Goal: Task Accomplishment & Management: Manage account settings

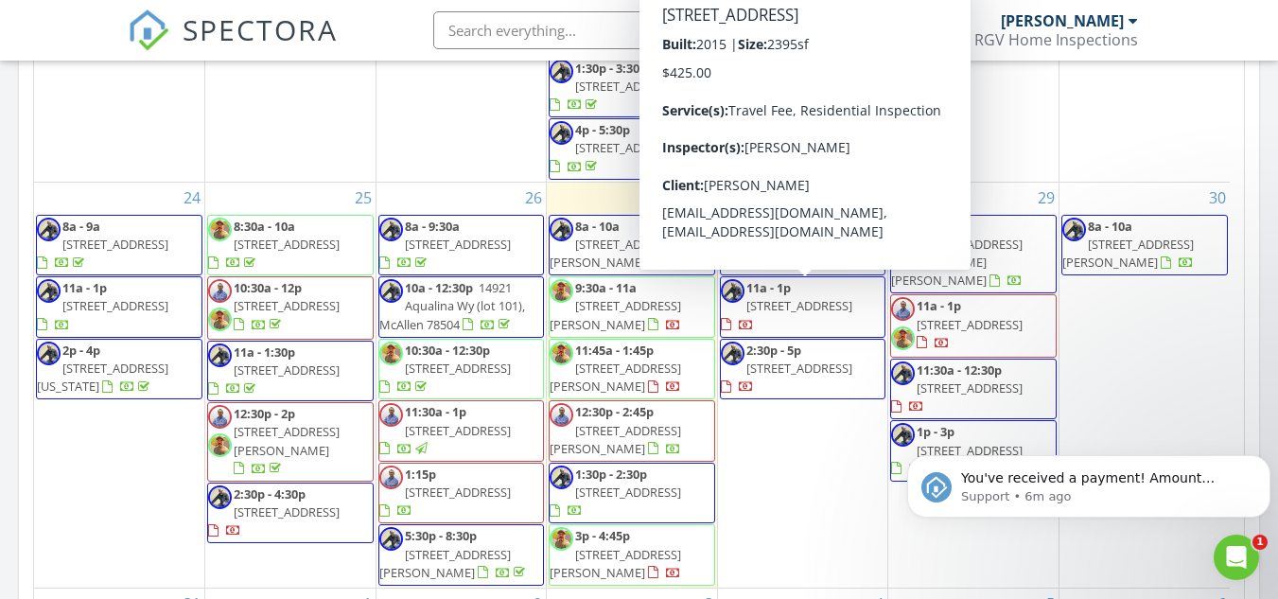
scroll to position [2082, 1307]
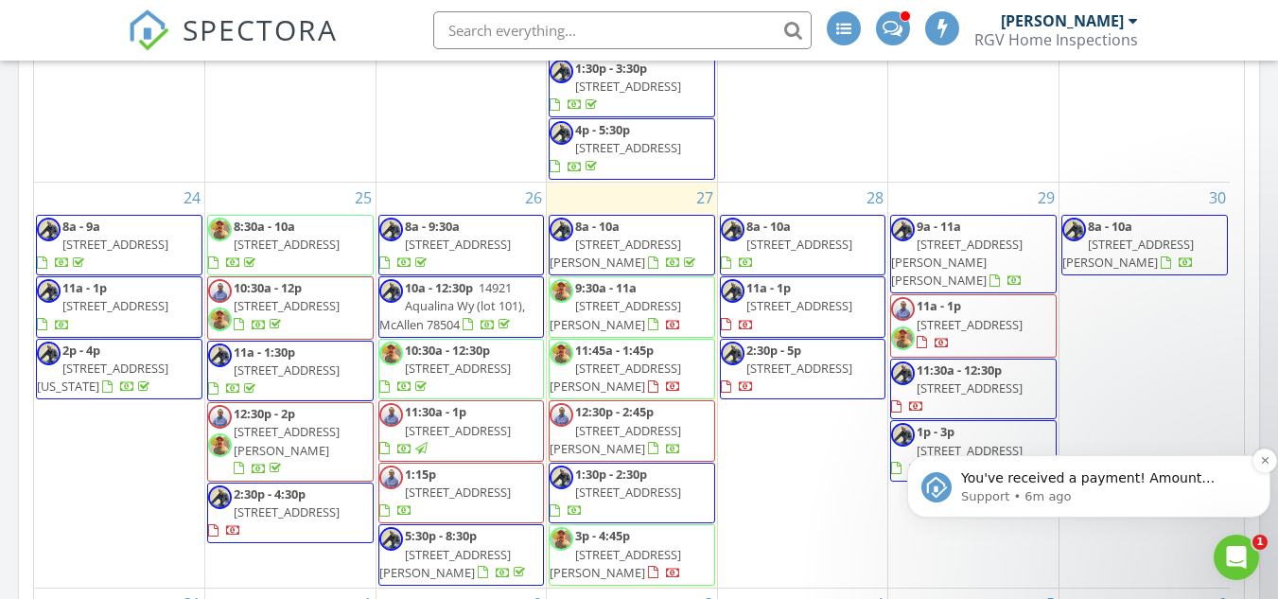
click at [1097, 475] on p "You've received a payment! Amount $400.00 Fee $3.99 Net $396.01 Transaction # p…" at bounding box center [1104, 478] width 286 height 19
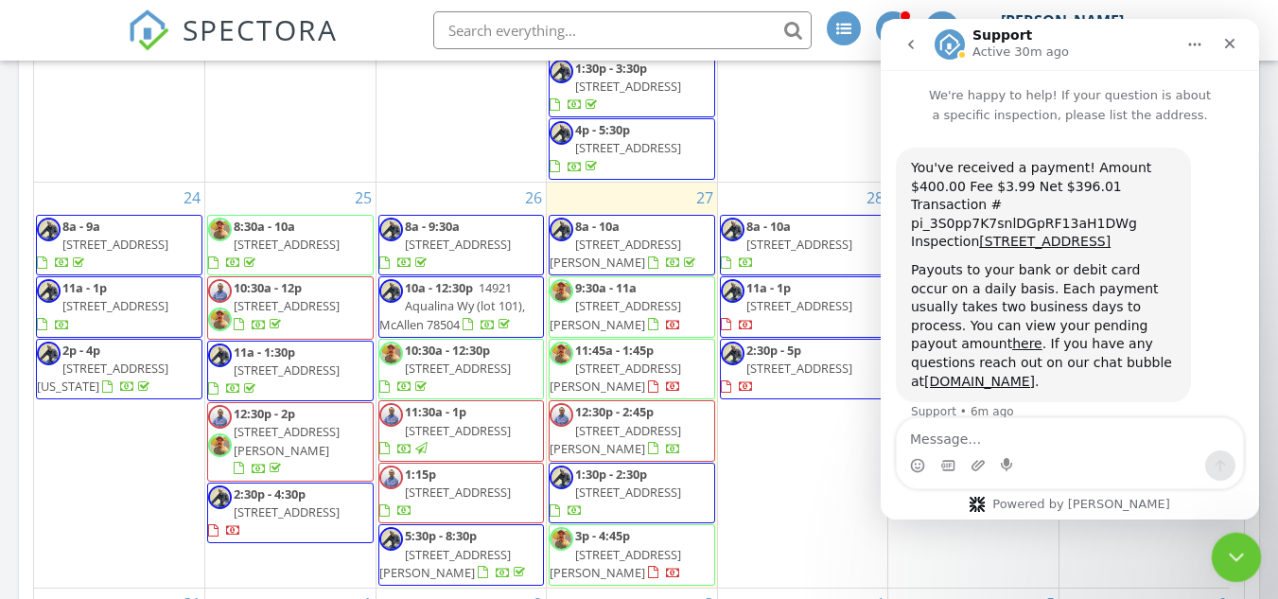
click at [1236, 538] on div "Close Intercom Messenger" at bounding box center [1233, 554] width 45 height 45
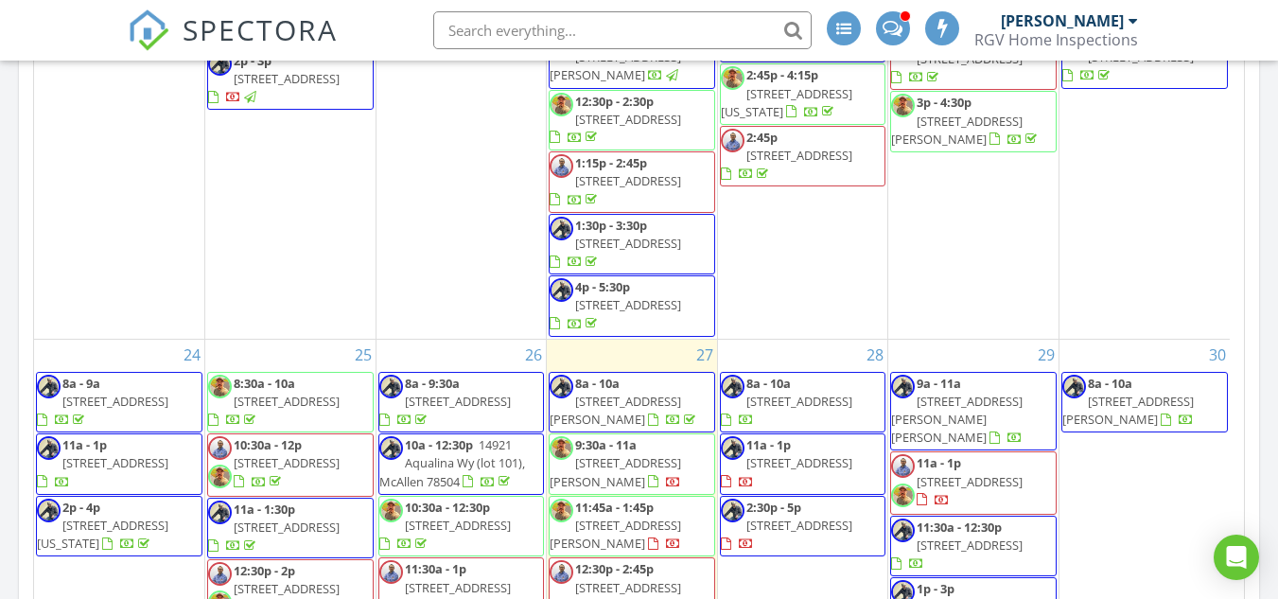
scroll to position [682, 0]
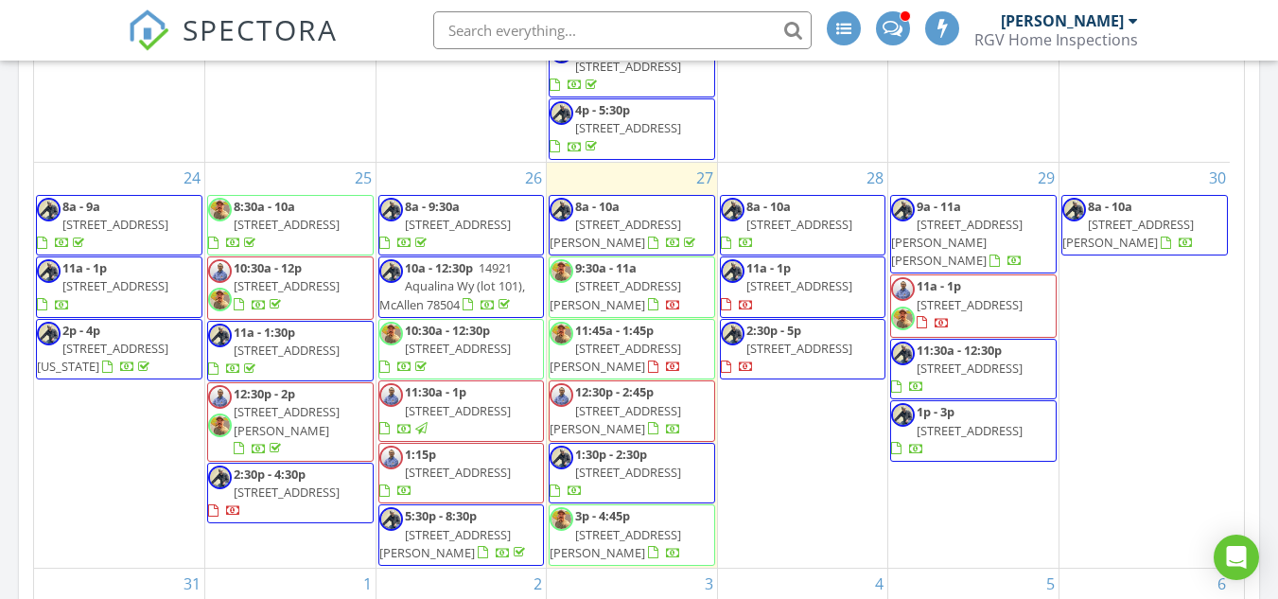
click at [662, 463] on span "[STREET_ADDRESS]" at bounding box center [628, 471] width 106 height 17
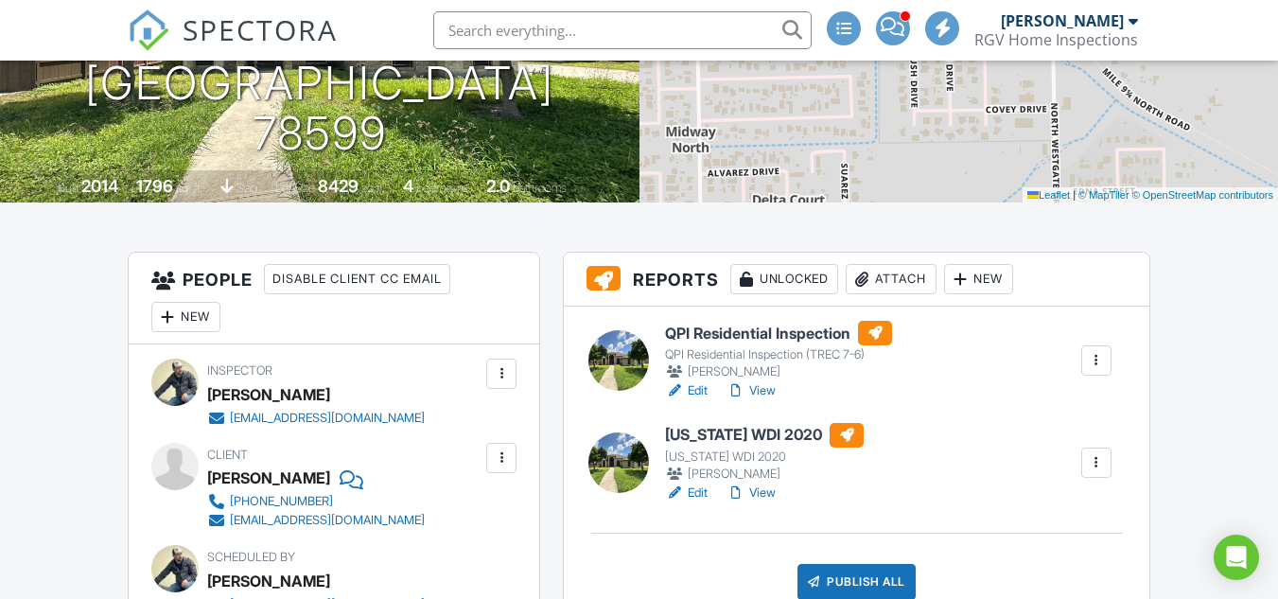
click at [774, 447] on h6 "Texas WDI 2020" at bounding box center [764, 435] width 199 height 25
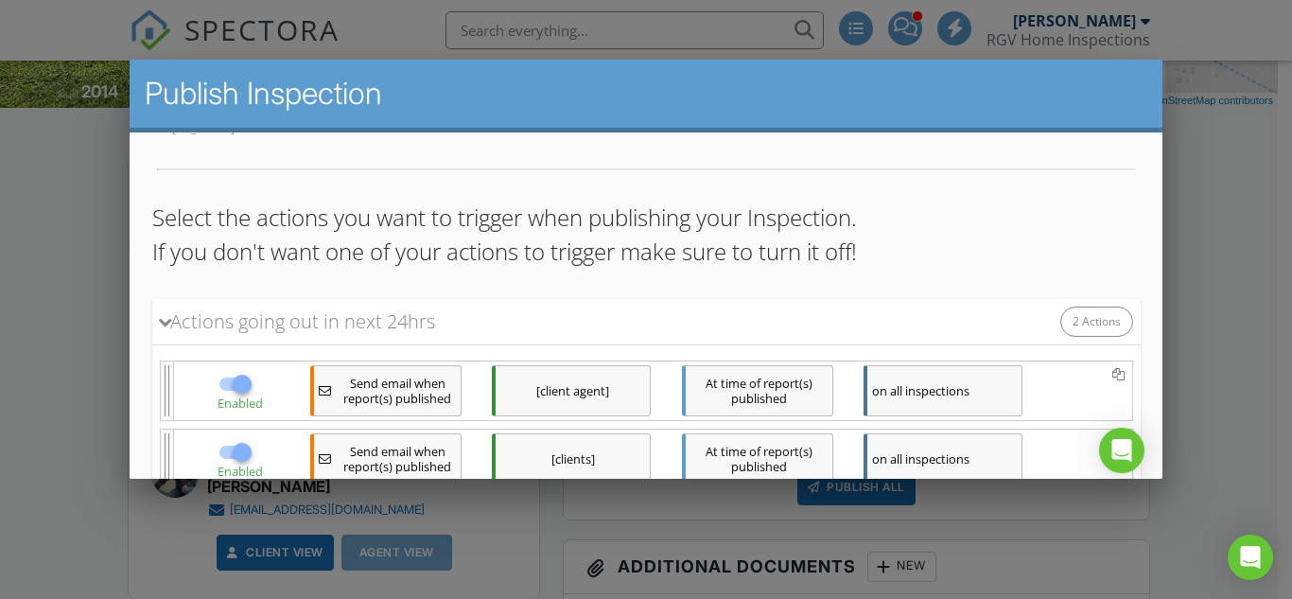
scroll to position [189, 0]
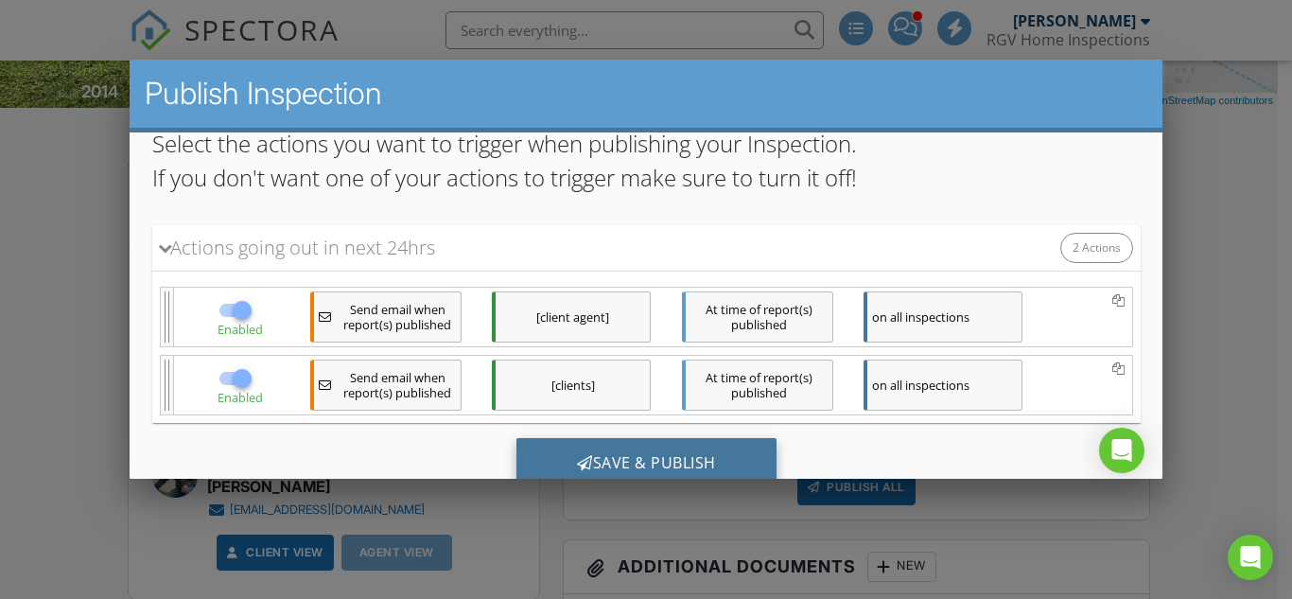
click at [726, 464] on div "Save & Publish" at bounding box center [645, 463] width 260 height 51
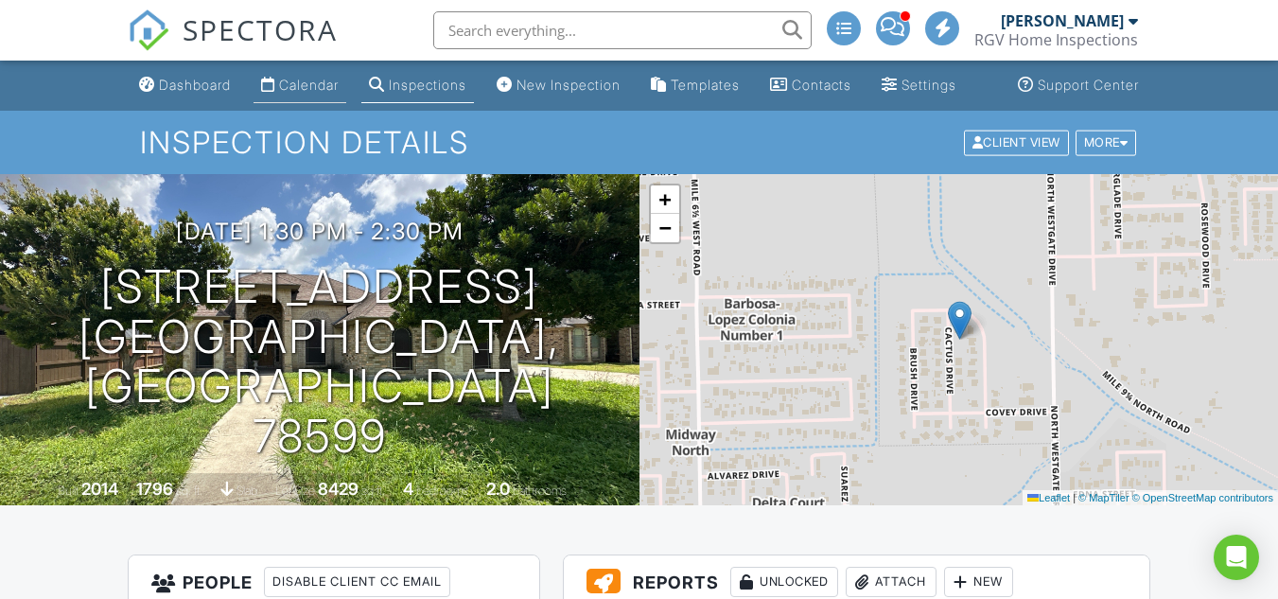
click at [264, 103] on link "Calendar" at bounding box center [299, 85] width 93 height 35
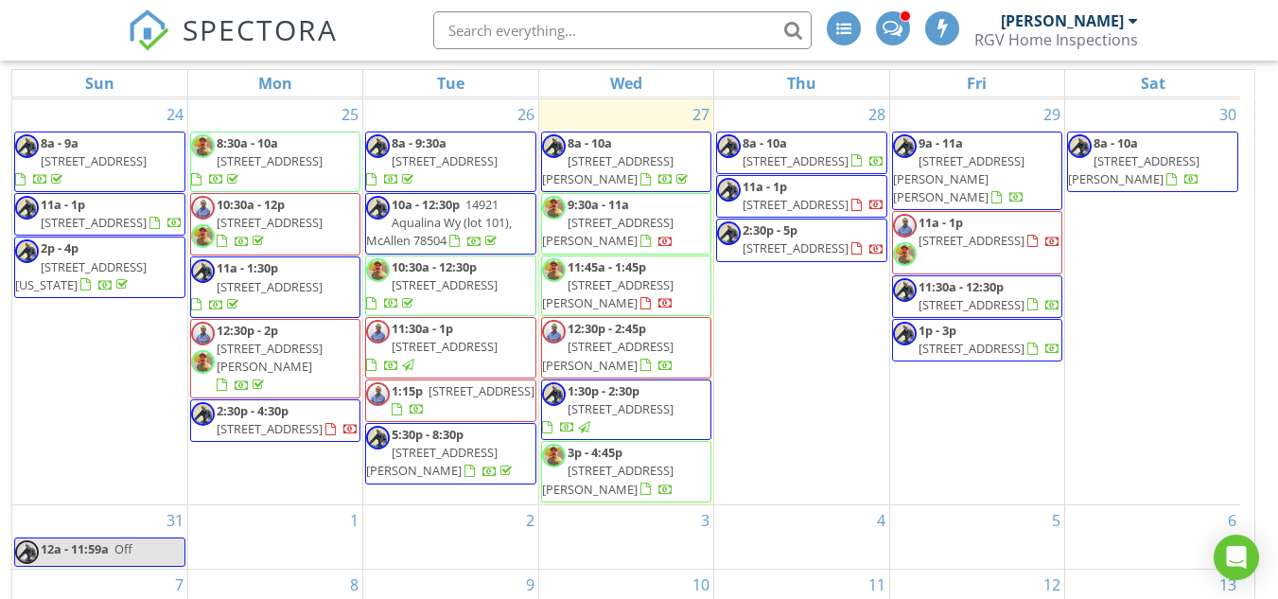
scroll to position [568, 0]
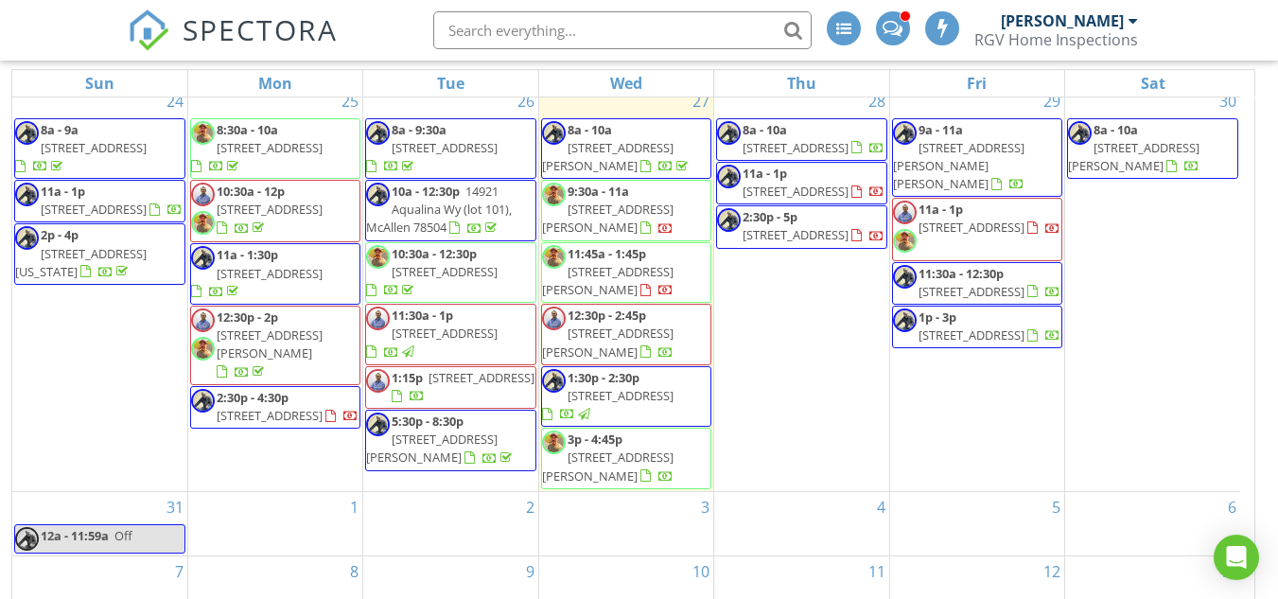
click at [857, 150] on span "8a - 10a [STREET_ADDRESS]" at bounding box center [801, 139] width 168 height 37
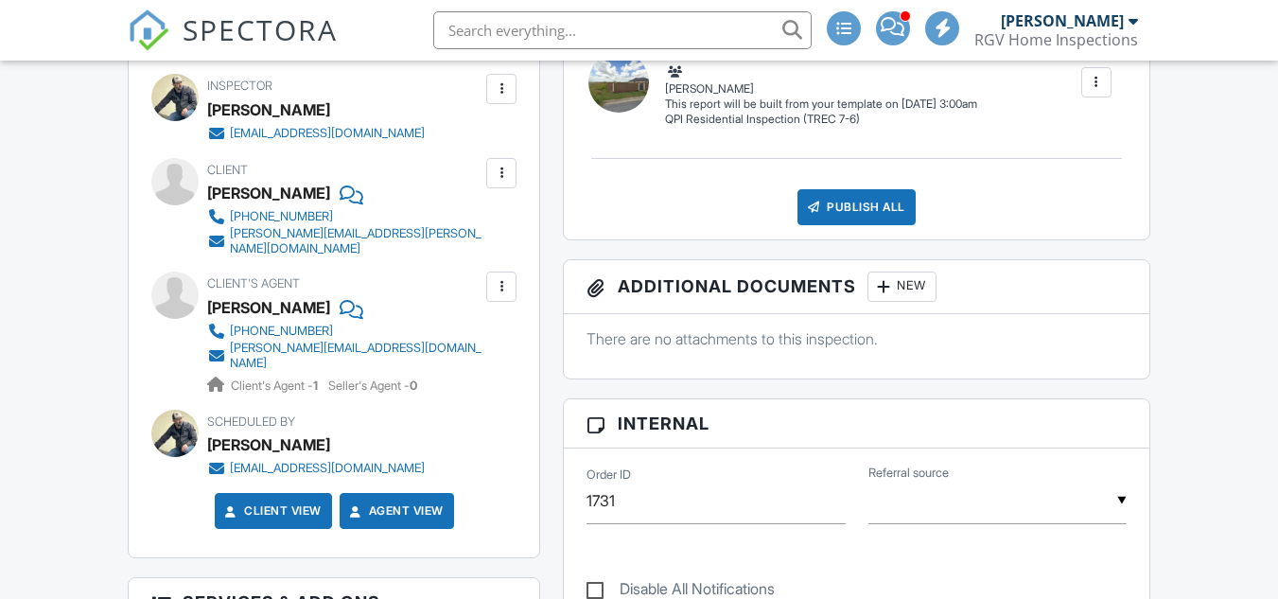
scroll to position [607, 0]
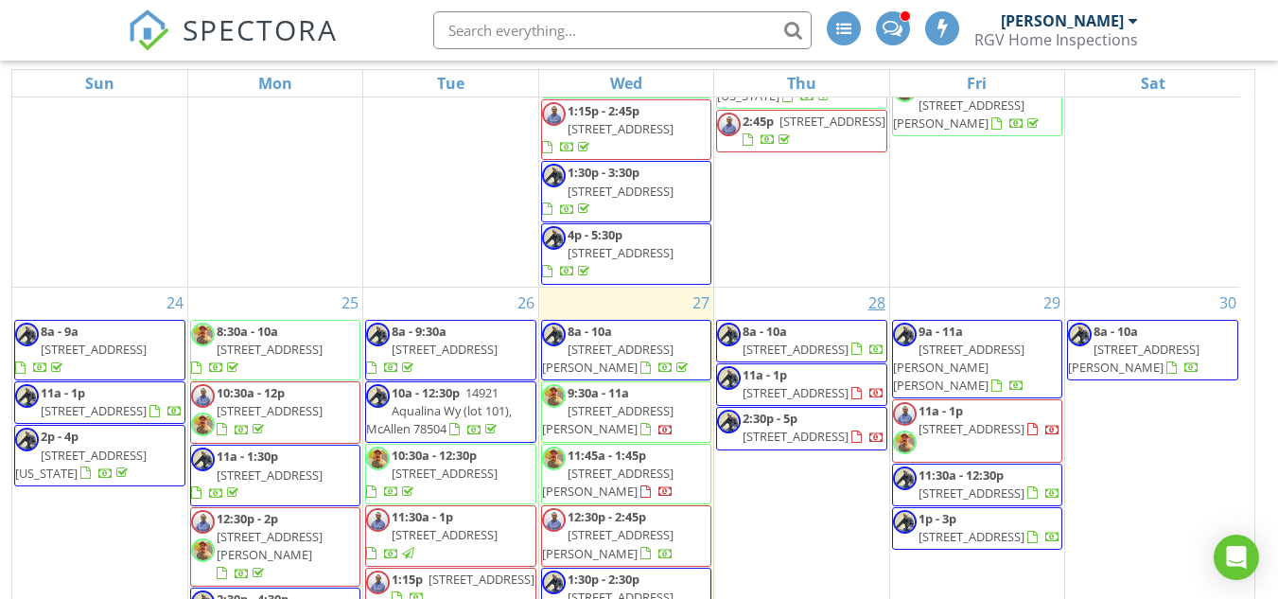
scroll to position [473, 0]
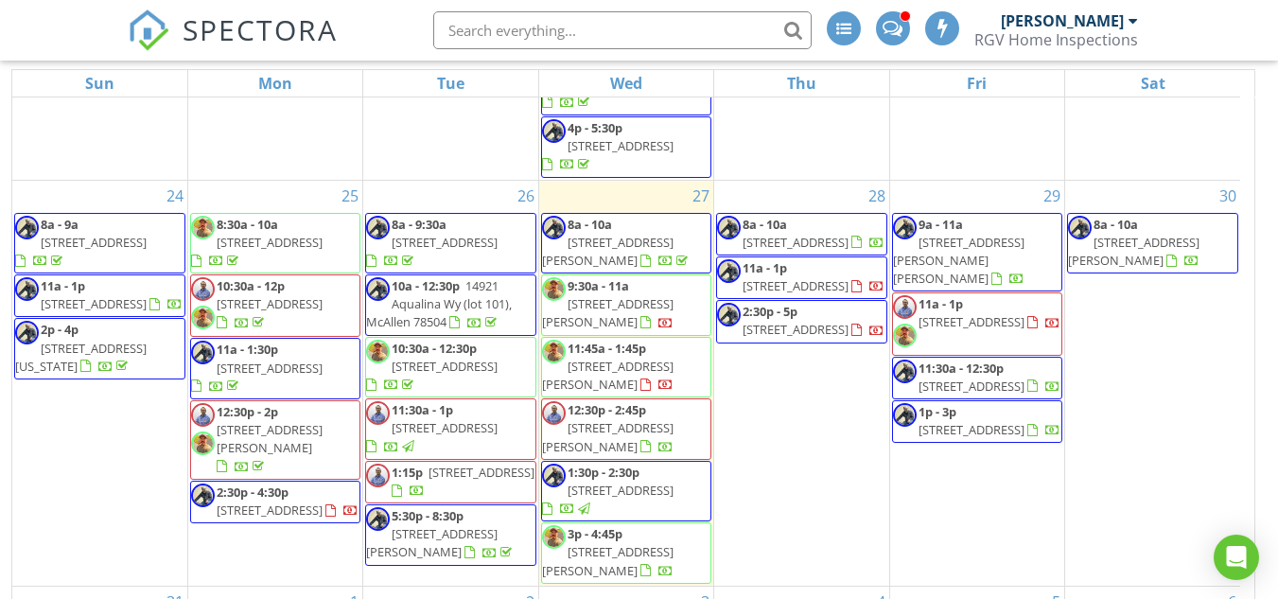
click at [821, 294] on span "[STREET_ADDRESS]" at bounding box center [795, 285] width 106 height 17
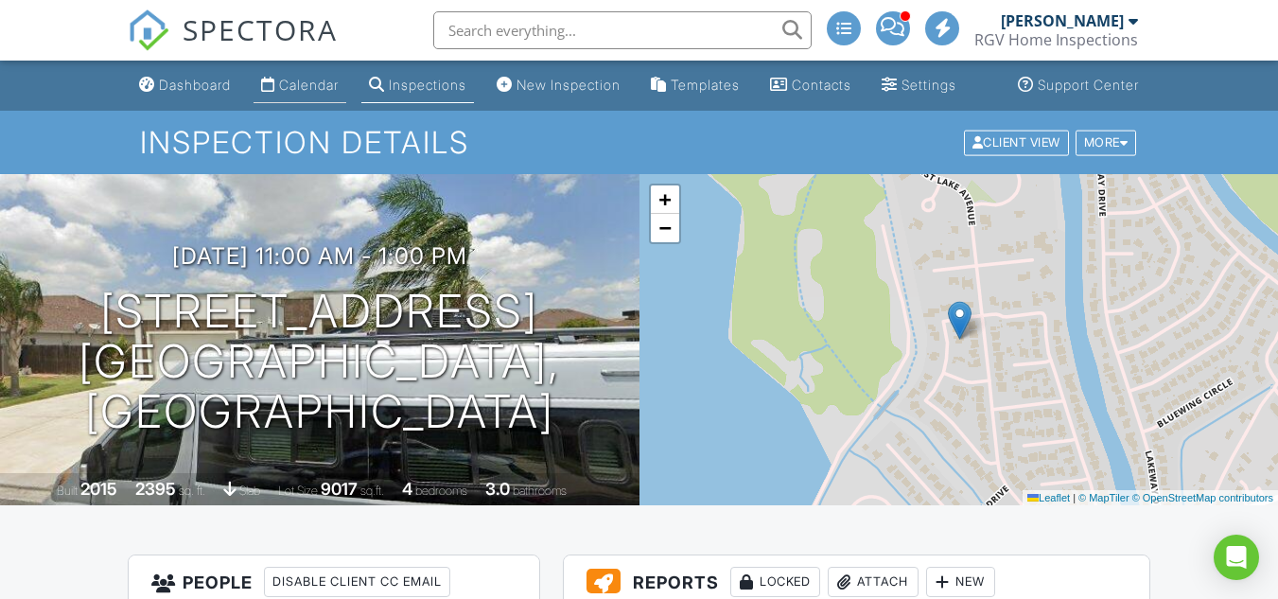
click at [266, 92] on link "Calendar" at bounding box center [299, 85] width 93 height 35
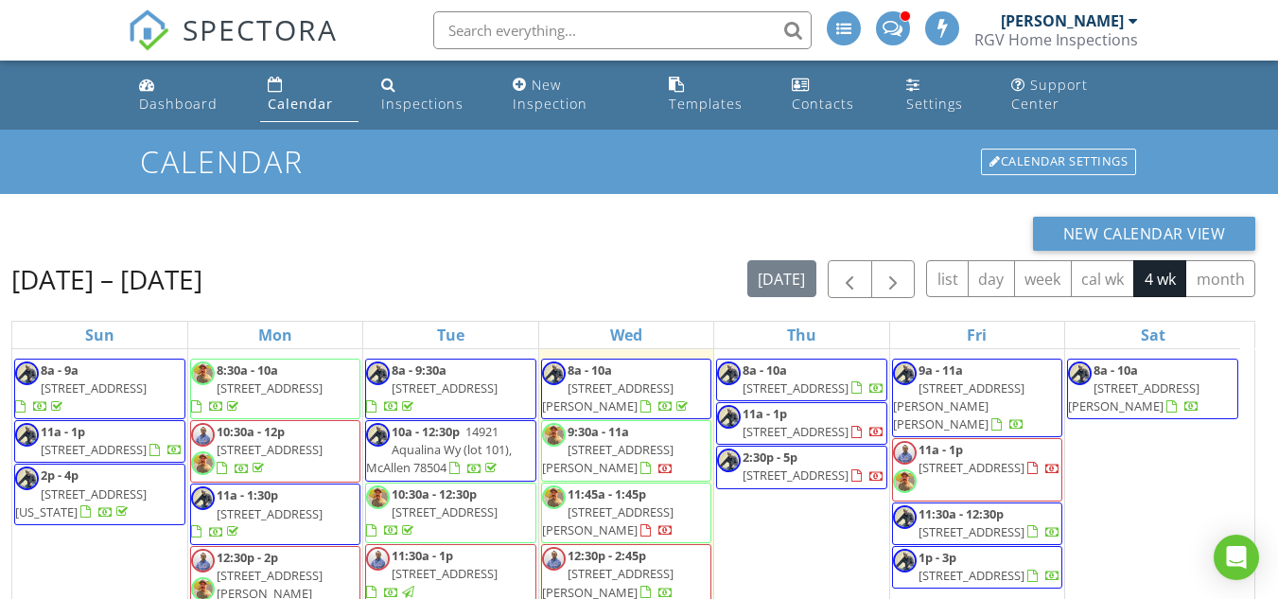
scroll to position [252, 0]
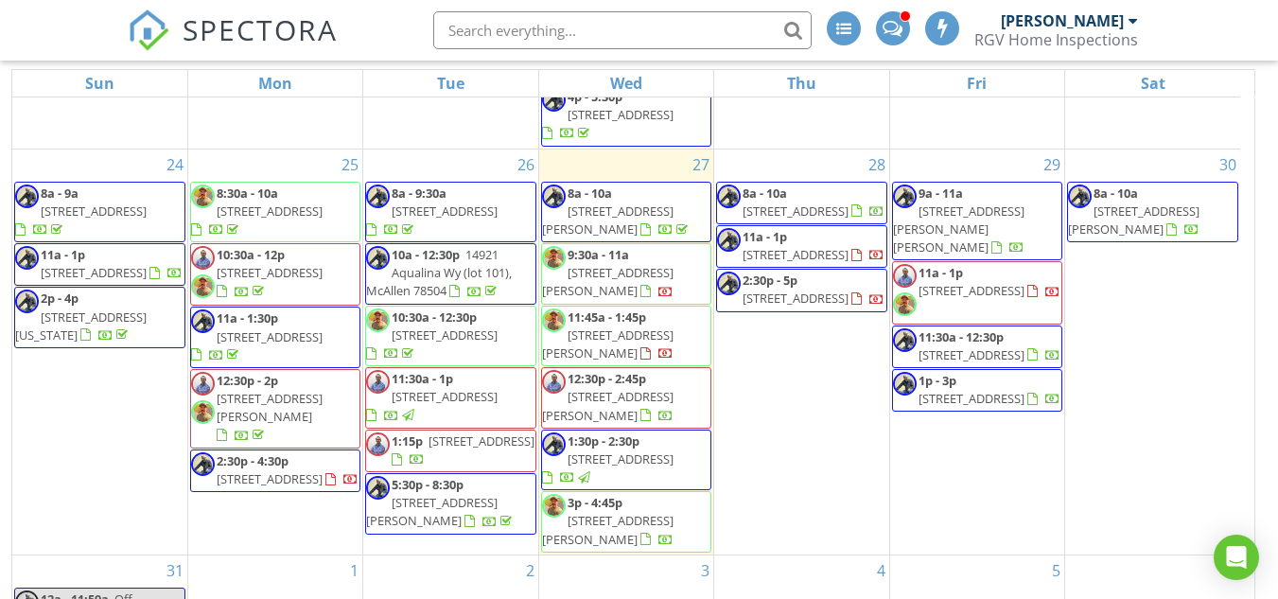
scroll to position [313, 0]
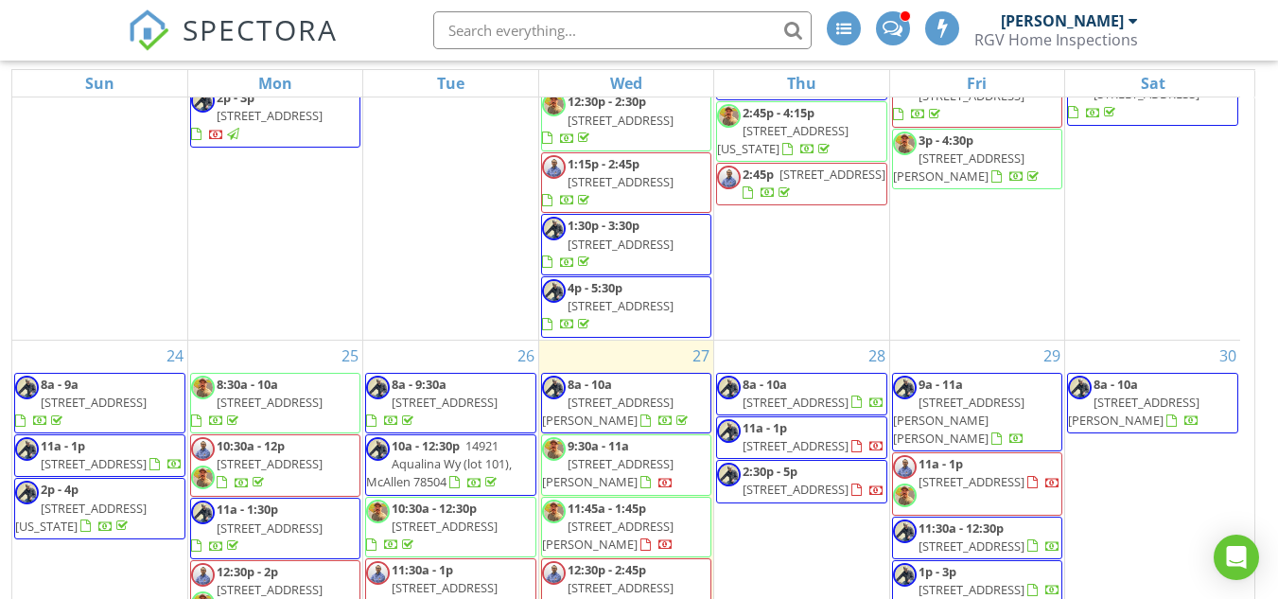
click at [801, 449] on span "3268 Dusk Dr, Brownsville 78520" at bounding box center [795, 445] width 106 height 17
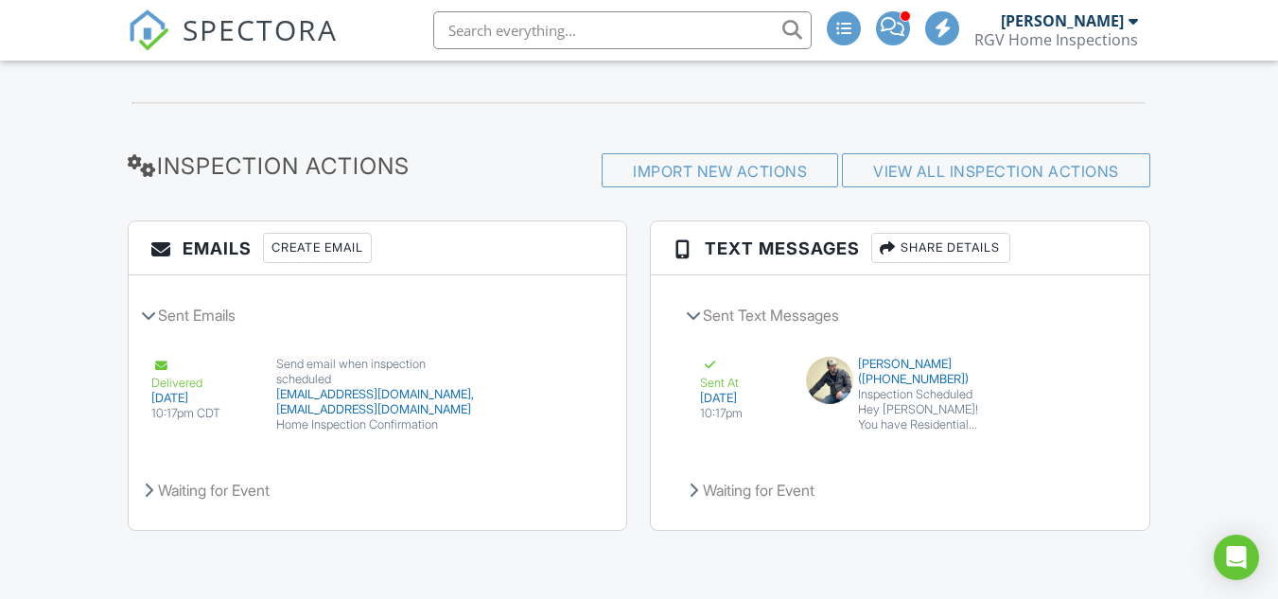
scroll to position [2389, 0]
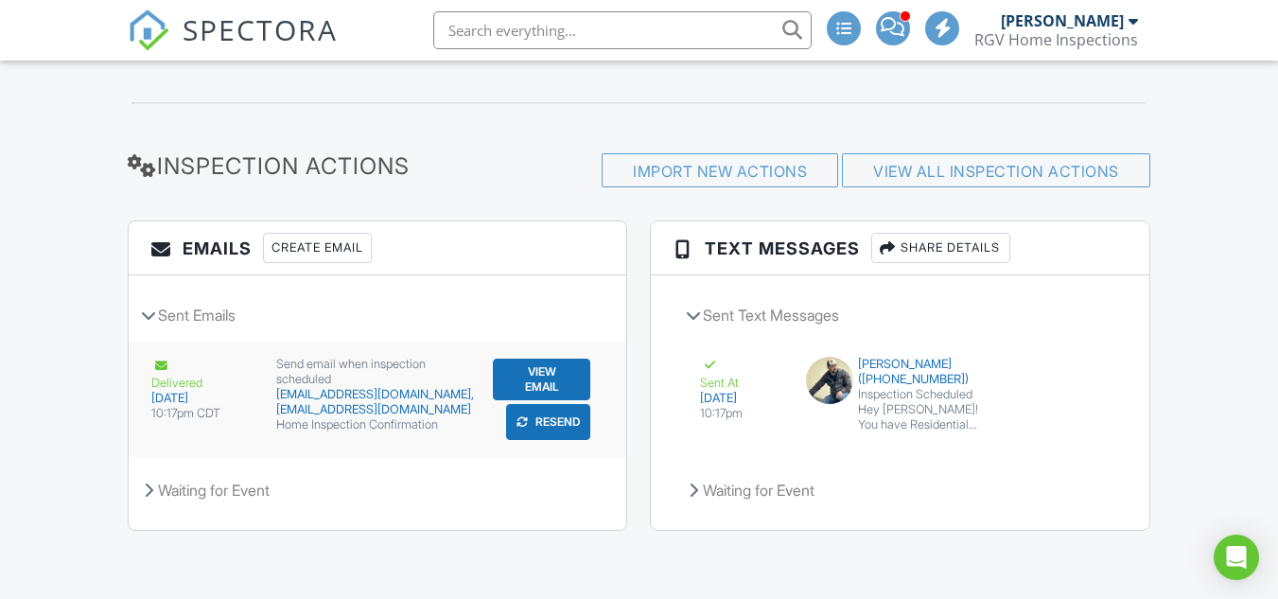
click at [535, 423] on button "Resend" at bounding box center [548, 422] width 84 height 36
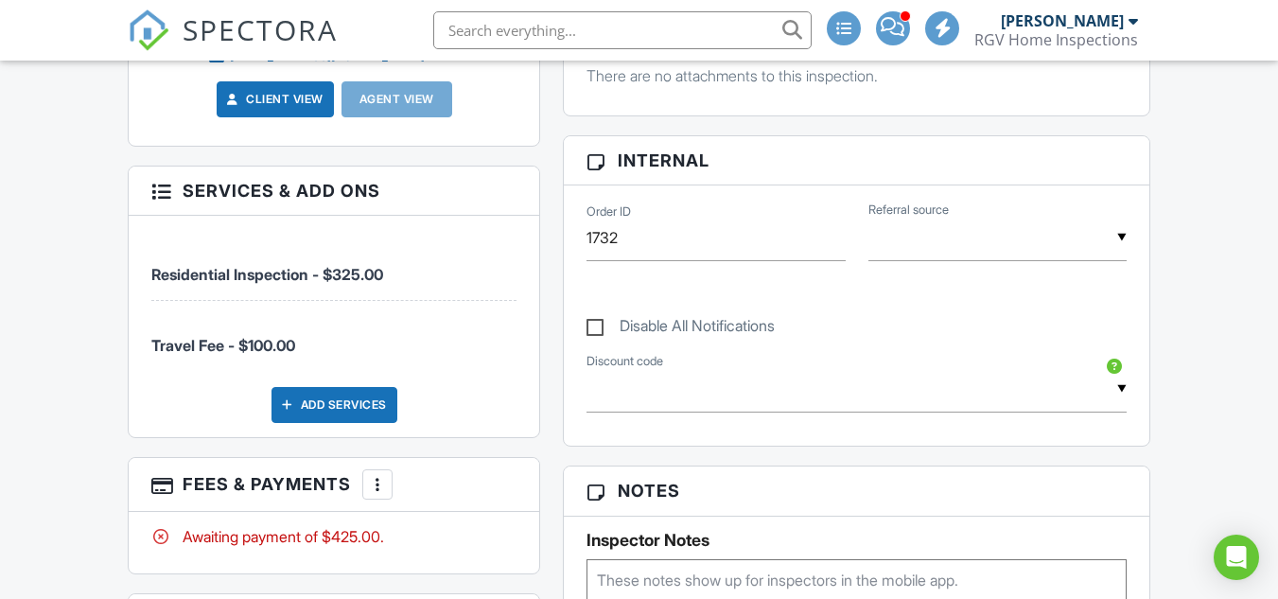
scroll to position [851, 0]
click at [911, 260] on div "▼ Real Estate Agent Internet Search Past Customer [PERSON_NAME] Real Estate Age…" at bounding box center [997, 237] width 258 height 46
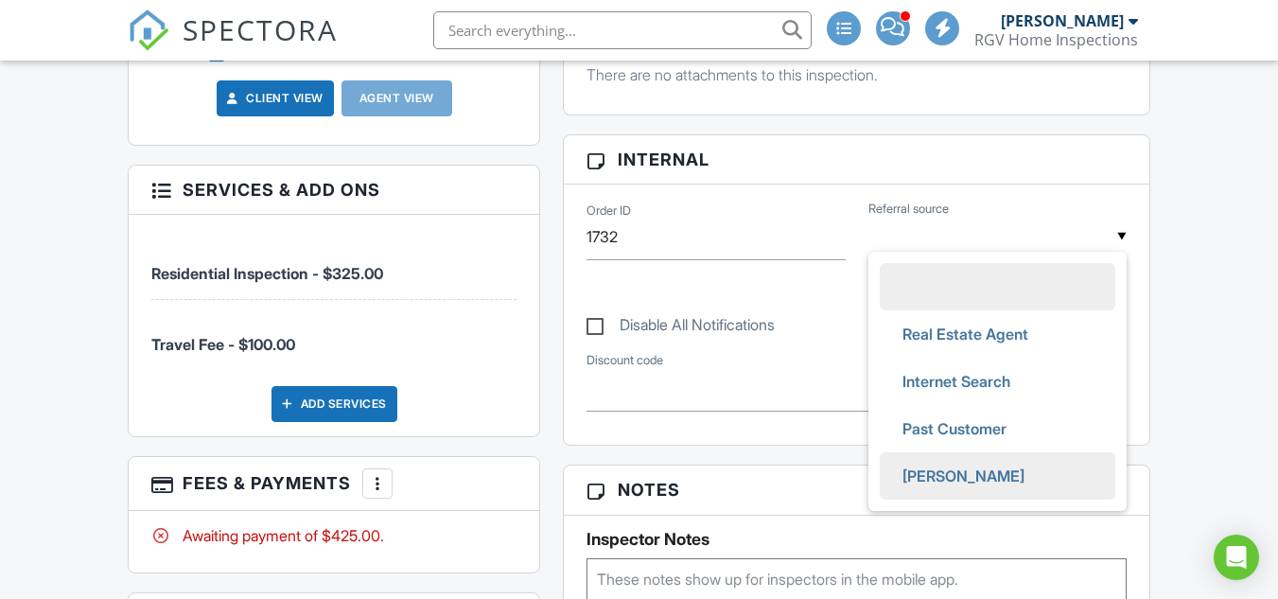
click at [922, 492] on span "Victor" at bounding box center [963, 475] width 152 height 47
type input "Victor"
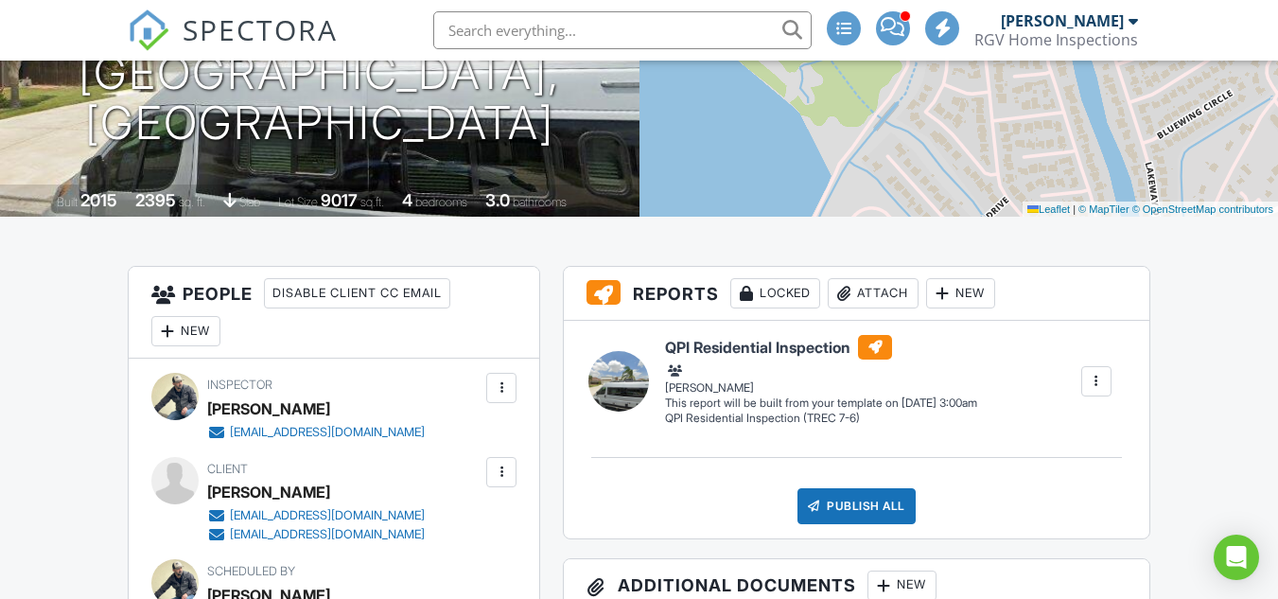
scroll to position [0, 0]
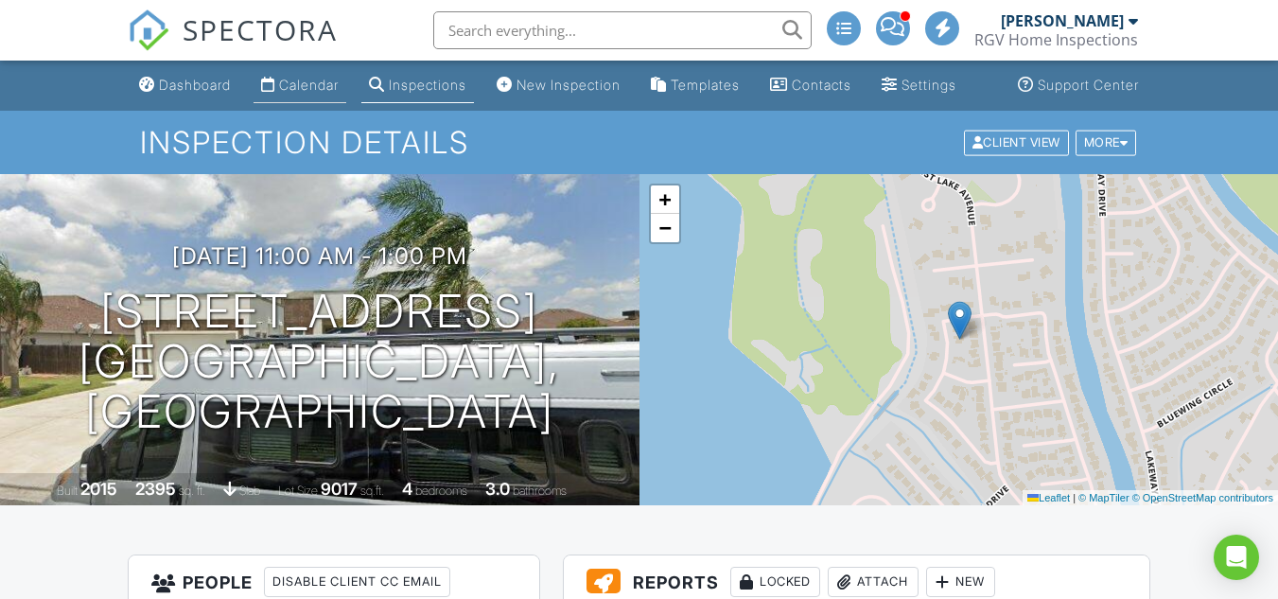
click at [263, 103] on link "Calendar" at bounding box center [299, 85] width 93 height 35
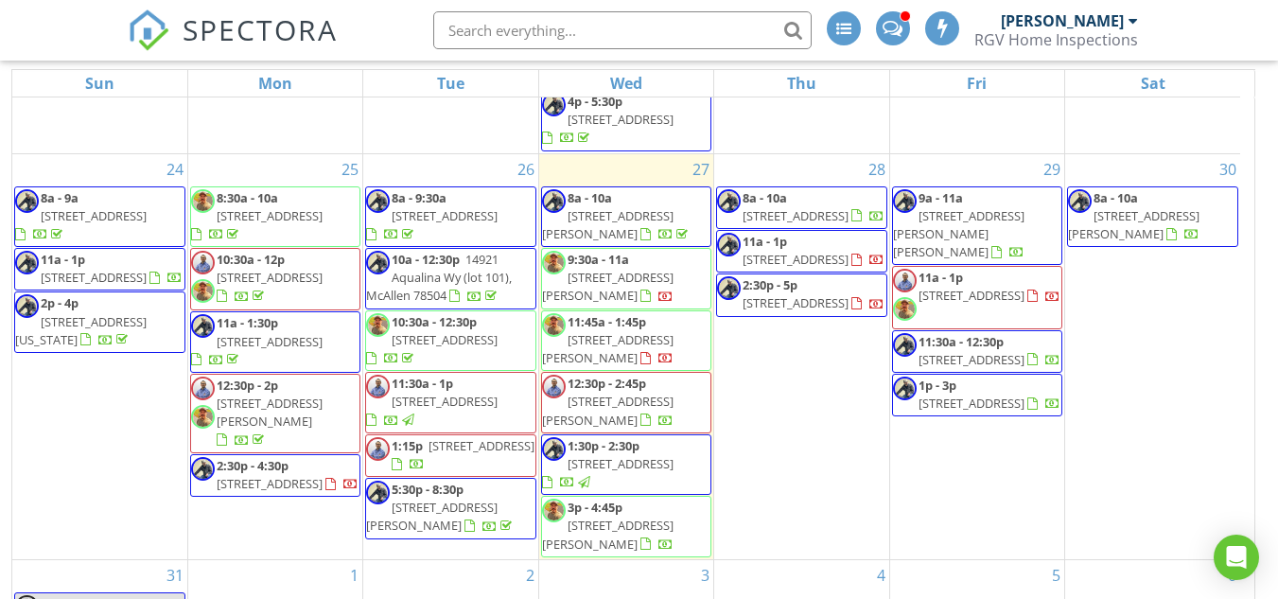
scroll to position [313, 0]
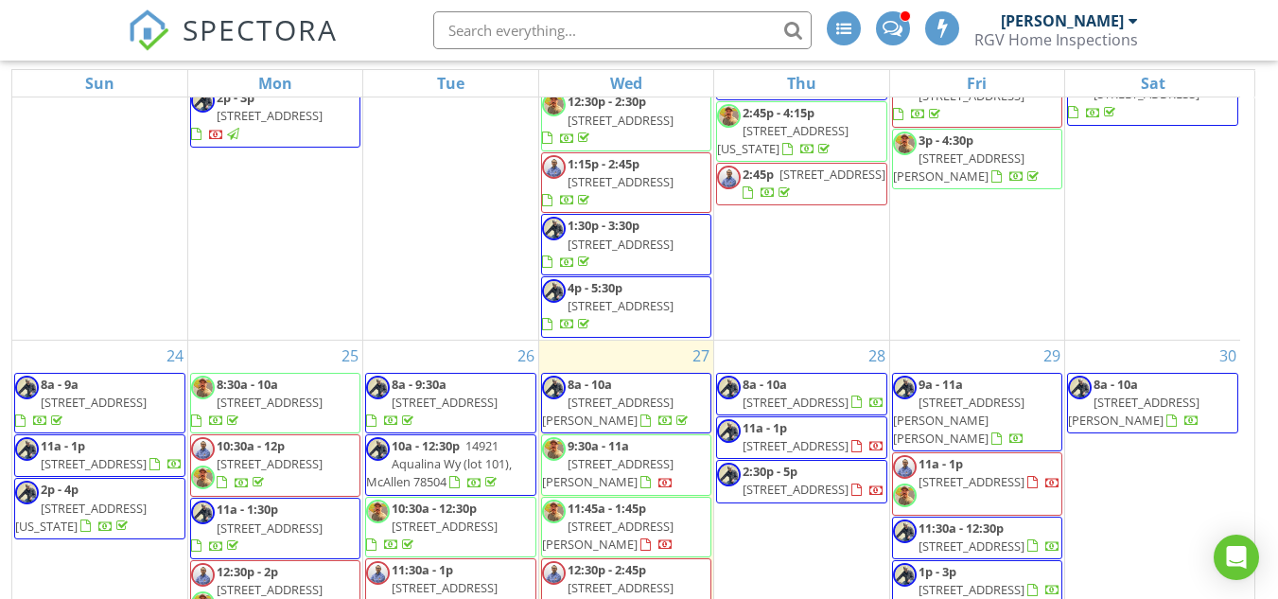
click at [910, 25] on div at bounding box center [893, 28] width 34 height 34
